Goal: Navigation & Orientation: Go to known website

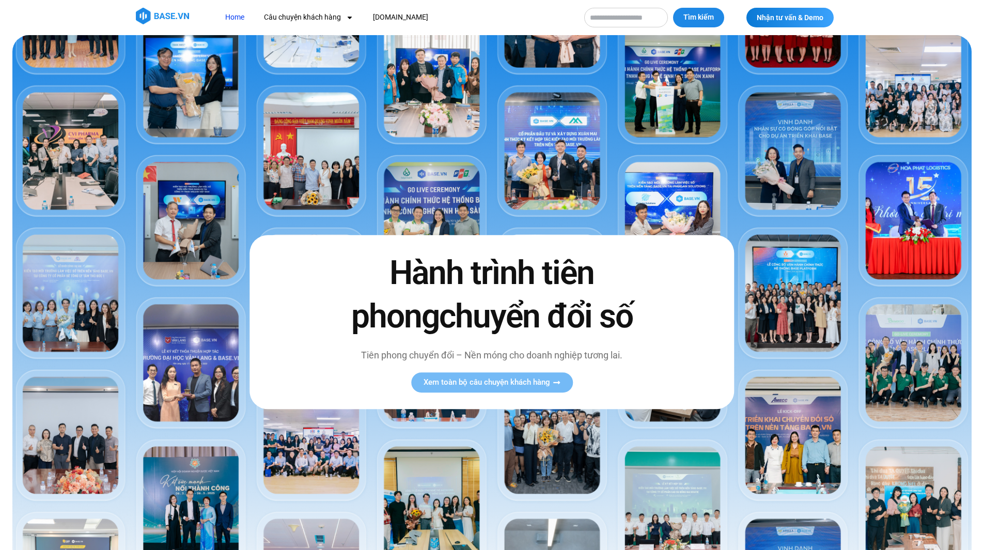
click at [241, 16] on link "Home" at bounding box center [235, 17] width 35 height 19
click at [166, 15] on img at bounding box center [162, 16] width 53 height 17
click at [141, 15] on img at bounding box center [162, 16] width 53 height 17
click at [392, 15] on link "[DOMAIN_NAME]" at bounding box center [400, 17] width 71 height 19
click at [384, 17] on link "[DOMAIN_NAME]" at bounding box center [400, 17] width 71 height 19
